Goal: Task Accomplishment & Management: Use online tool/utility

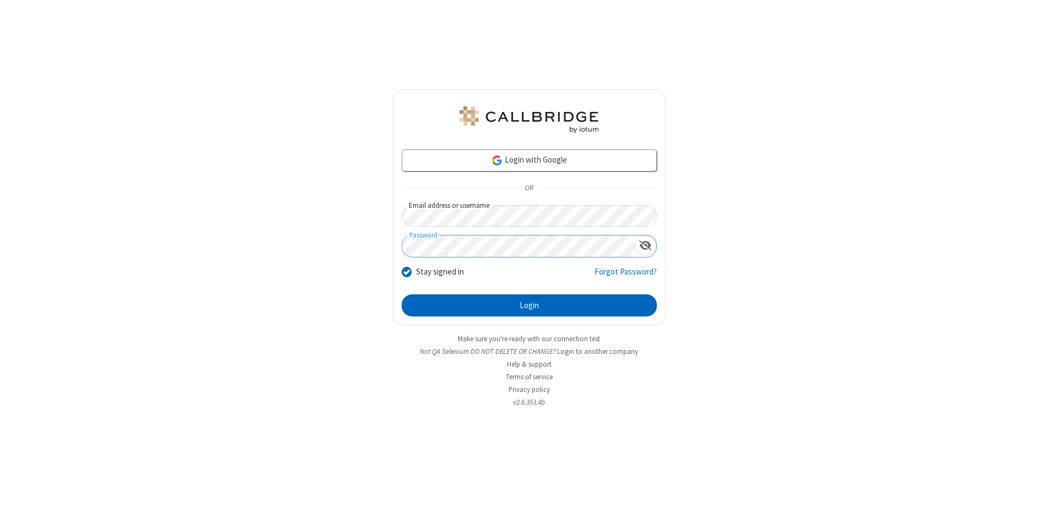
click at [529, 305] on button "Login" at bounding box center [529, 305] width 255 height 22
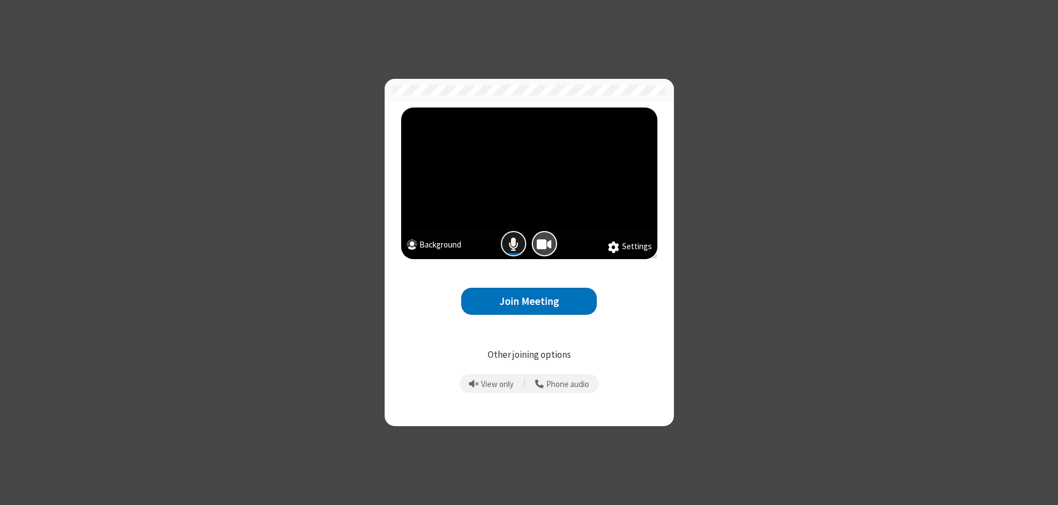
click at [514, 244] on span "Mic is on" at bounding box center [514, 244] width 10 height 16
click at [529, 301] on button "Join Meeting" at bounding box center [529, 301] width 136 height 27
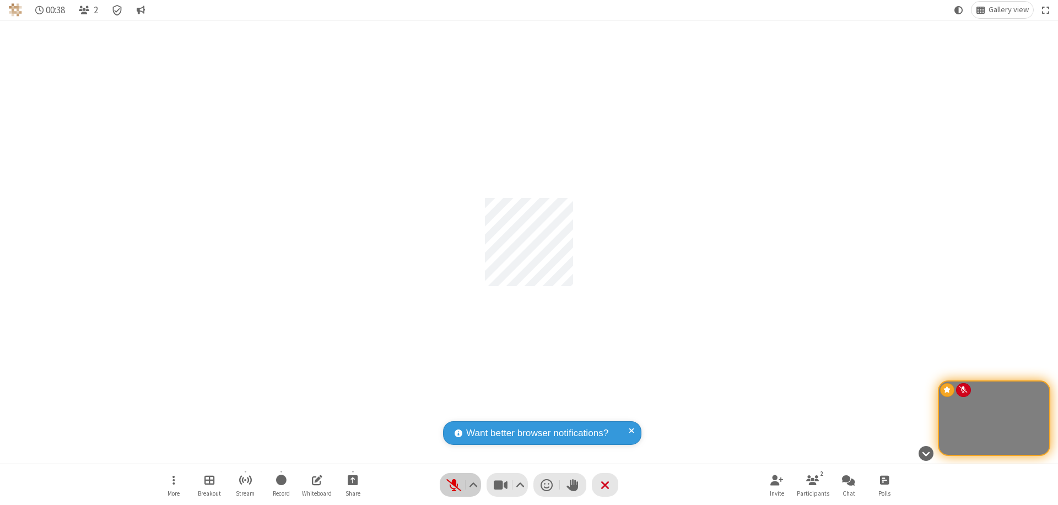
click at [460, 485] on span "Unmute (⌘+Shift+A)" at bounding box center [453, 485] width 17 height 16
